Goal: Transaction & Acquisition: Purchase product/service

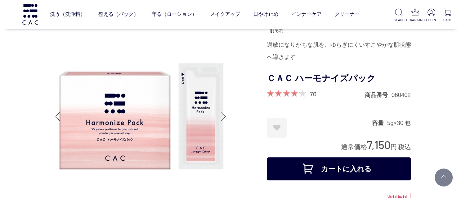
scroll to position [324, 0]
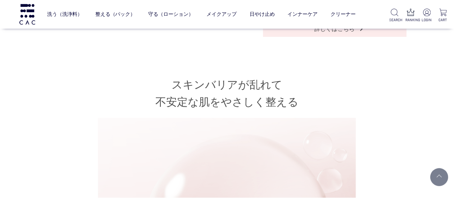
click at [219, 11] on link "メイクアップ" at bounding box center [222, 14] width 30 height 18
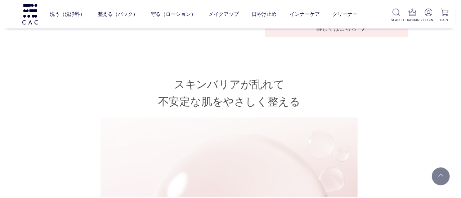
scroll to position [0, 0]
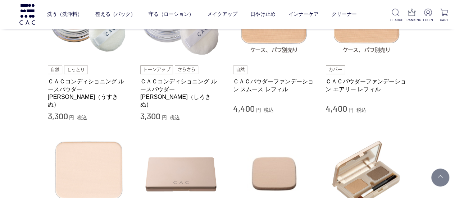
scroll to position [288, 0]
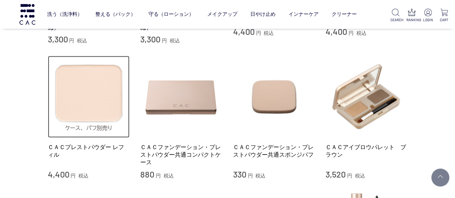
click at [93, 103] on img at bounding box center [89, 97] width 82 height 82
